Goal: Use online tool/utility

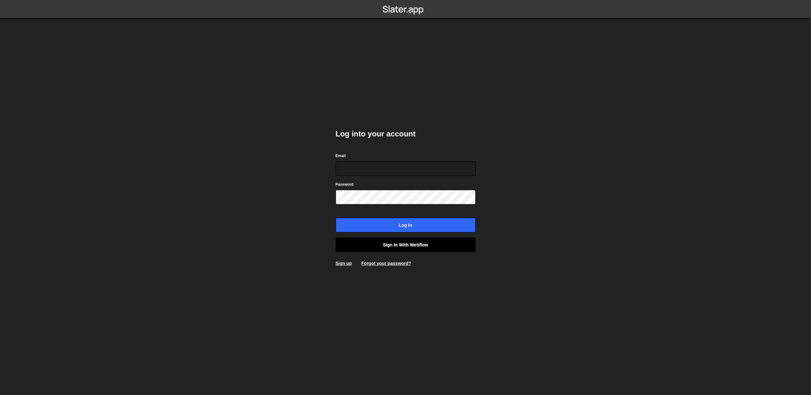
click at [398, 241] on link "Sign in with Webflow" at bounding box center [406, 245] width 140 height 15
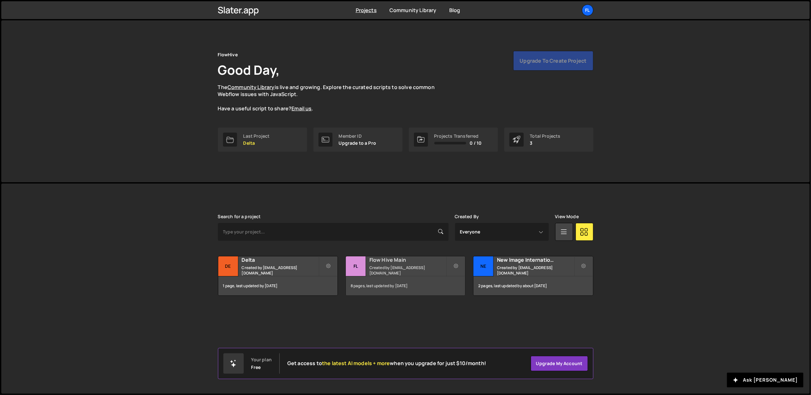
click at [377, 263] on h2 "Flow Hive Main" at bounding box center [407, 259] width 77 height 7
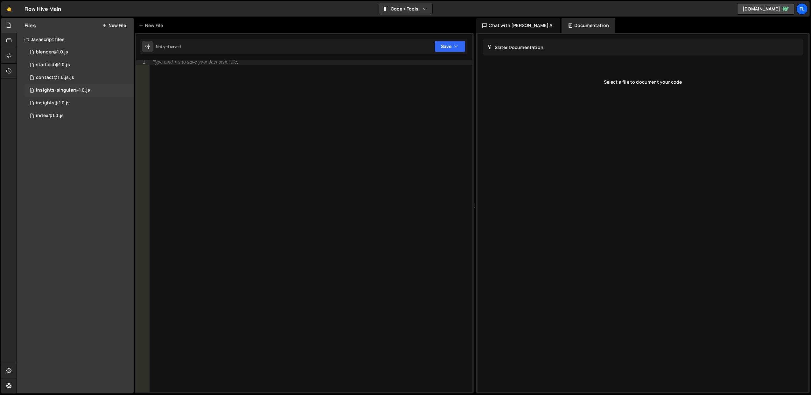
click at [68, 92] on div "insights-singular@1.0.js" at bounding box center [63, 91] width 54 height 6
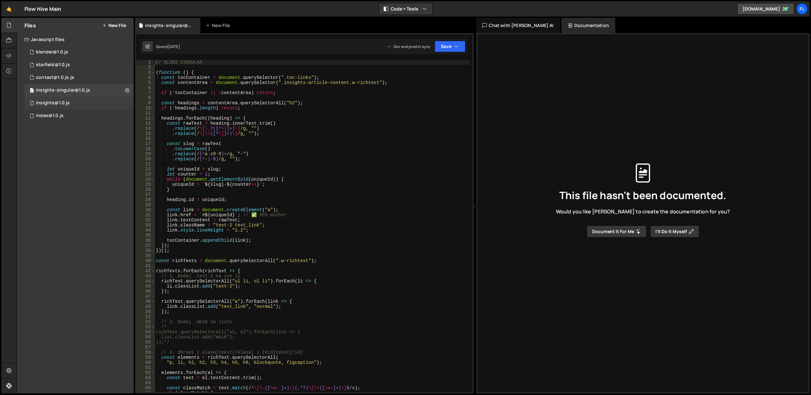
click at [69, 101] on div "insights@1.0.js" at bounding box center [53, 103] width 34 height 6
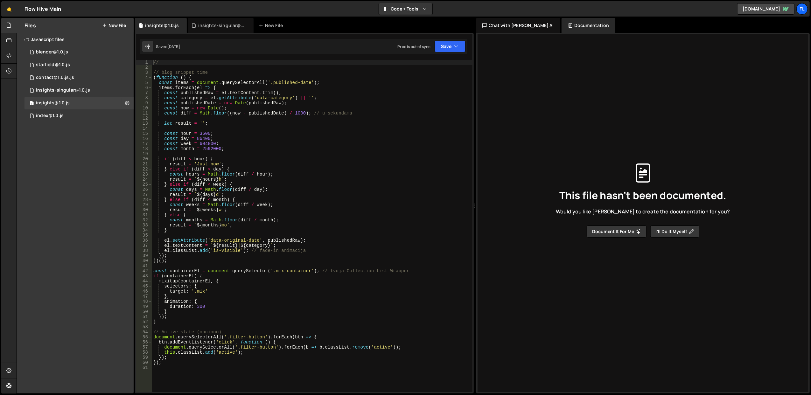
scroll to position [127, 0]
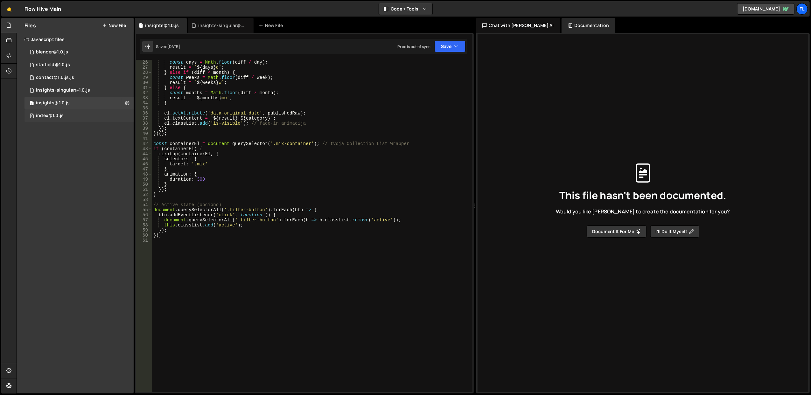
click at [83, 116] on div "1 index@1.0.js 0" at bounding box center [79, 115] width 109 height 13
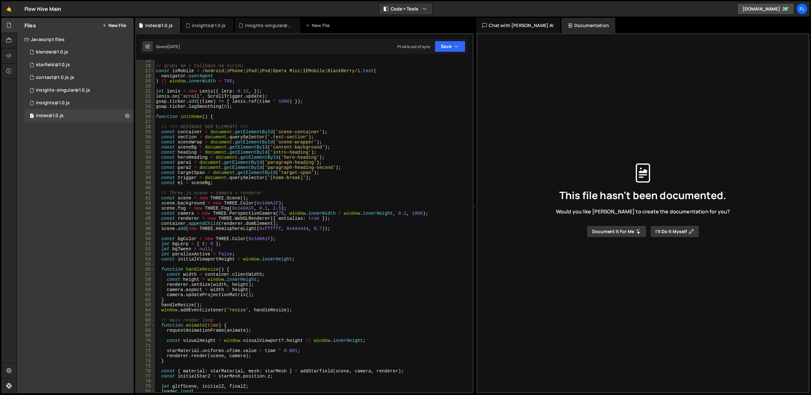
scroll to position [0, 0]
